Goal: Navigation & Orientation: Understand site structure

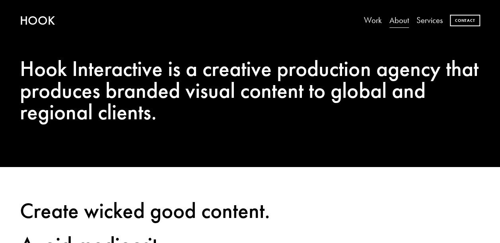
click at [375, 22] on link "Work" at bounding box center [373, 20] width 18 height 16
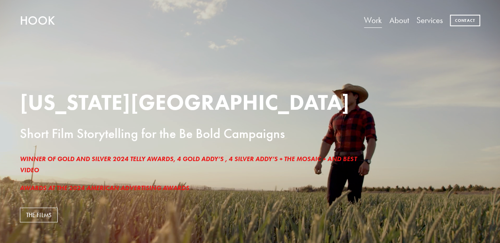
click at [432, 22] on link "Services" at bounding box center [429, 20] width 26 height 16
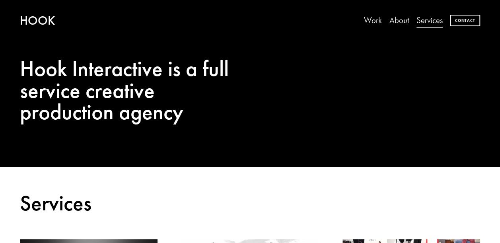
click at [370, 23] on link "Work" at bounding box center [373, 20] width 18 height 16
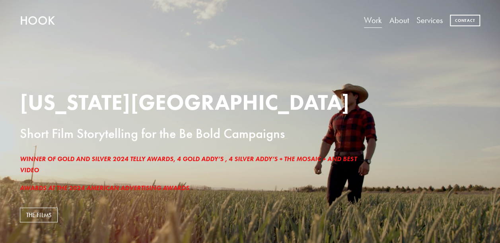
click at [392, 18] on link "About" at bounding box center [398, 20] width 19 height 16
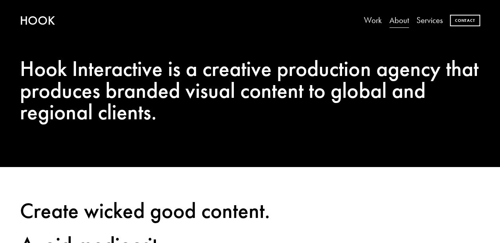
drag, startPoint x: 170, startPoint y: 152, endPoint x: 126, endPoint y: 154, distance: 44.6
click at [126, 154] on div "Hook Interactive is a creative production agency that produces branded visual c…" at bounding box center [250, 104] width 500 height 125
